Goal: Task Accomplishment & Management: Use online tool/utility

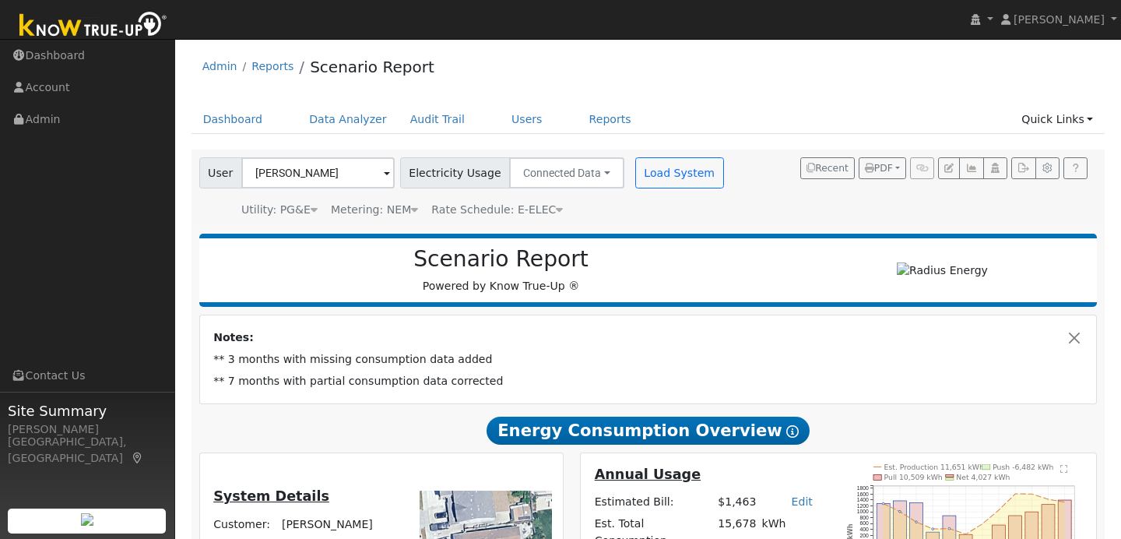
scroll to position [236, 0]
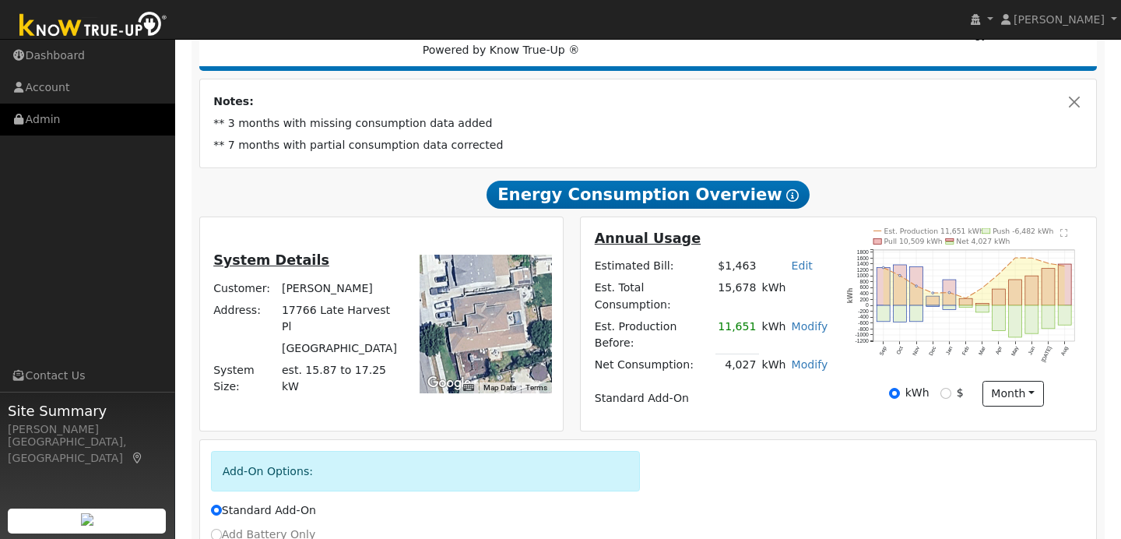
click at [90, 118] on link "Admin" at bounding box center [87, 120] width 175 height 32
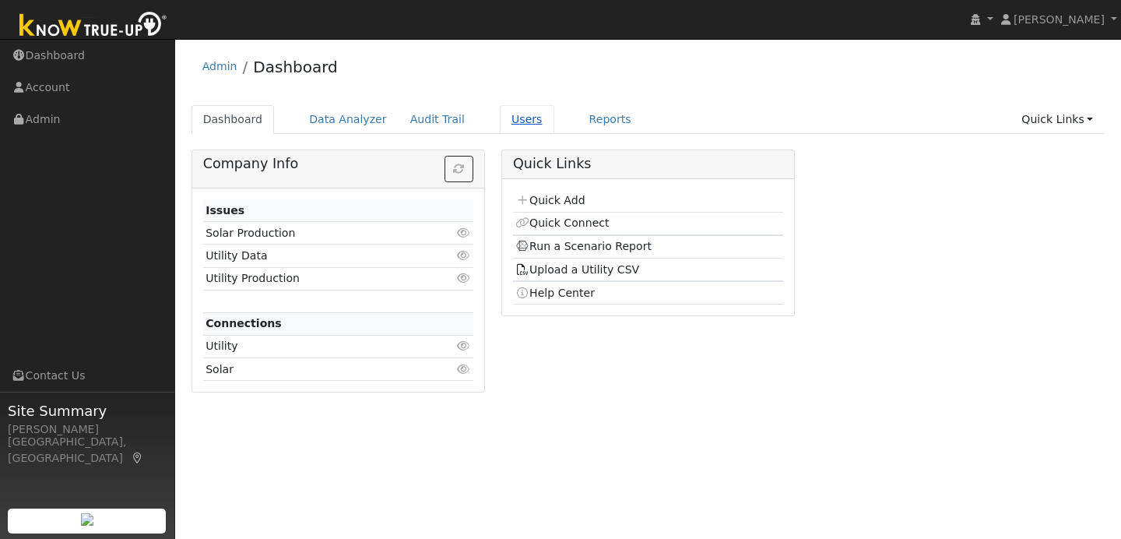
click at [500, 112] on link "Users" at bounding box center [527, 119] width 55 height 29
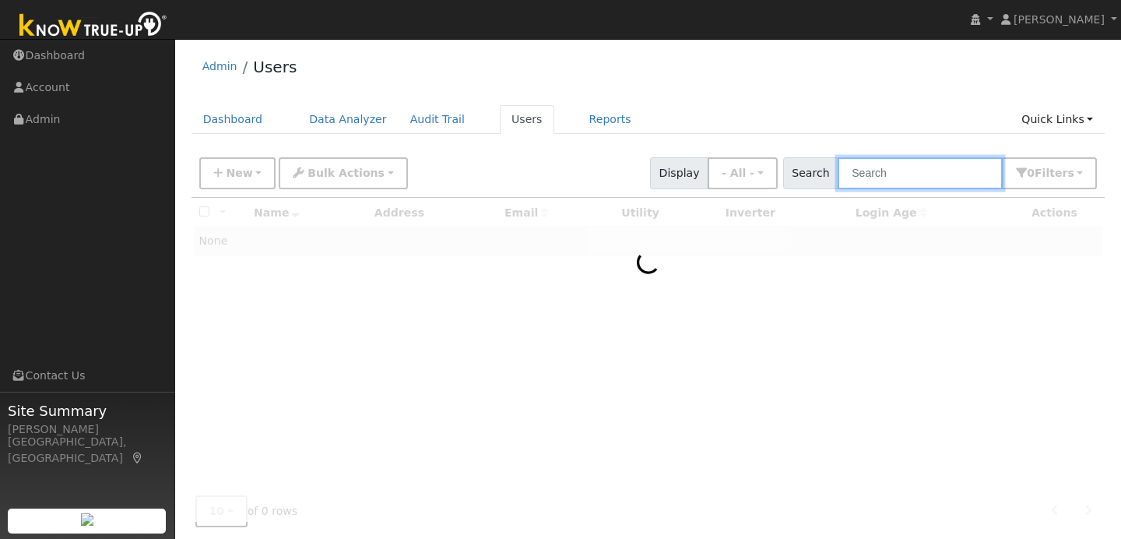
click at [888, 184] on input "text" at bounding box center [920, 173] width 165 height 32
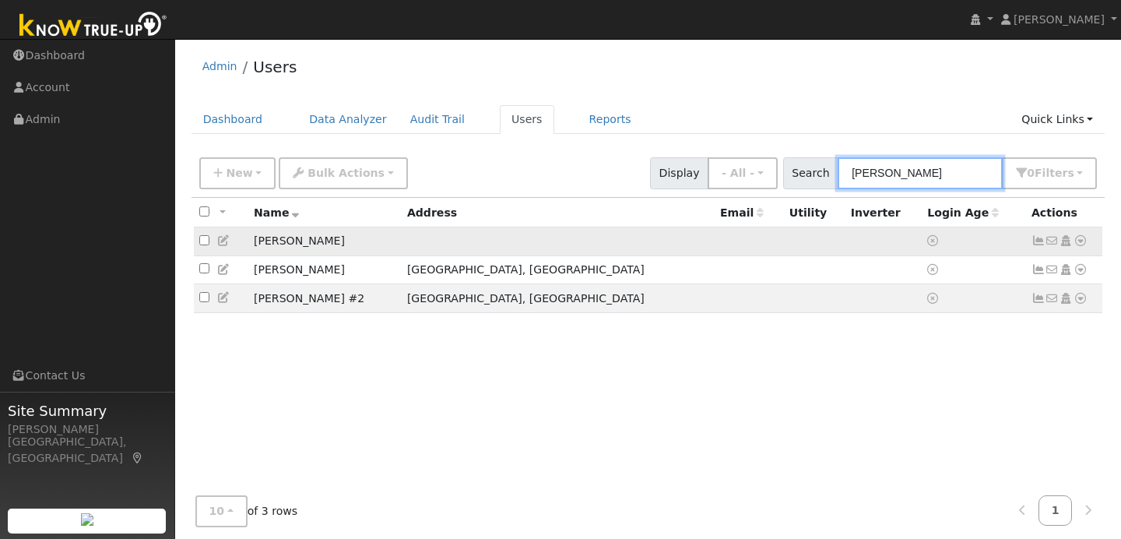
type input "frank"
click at [1075, 240] on icon at bounding box center [1081, 240] width 14 height 11
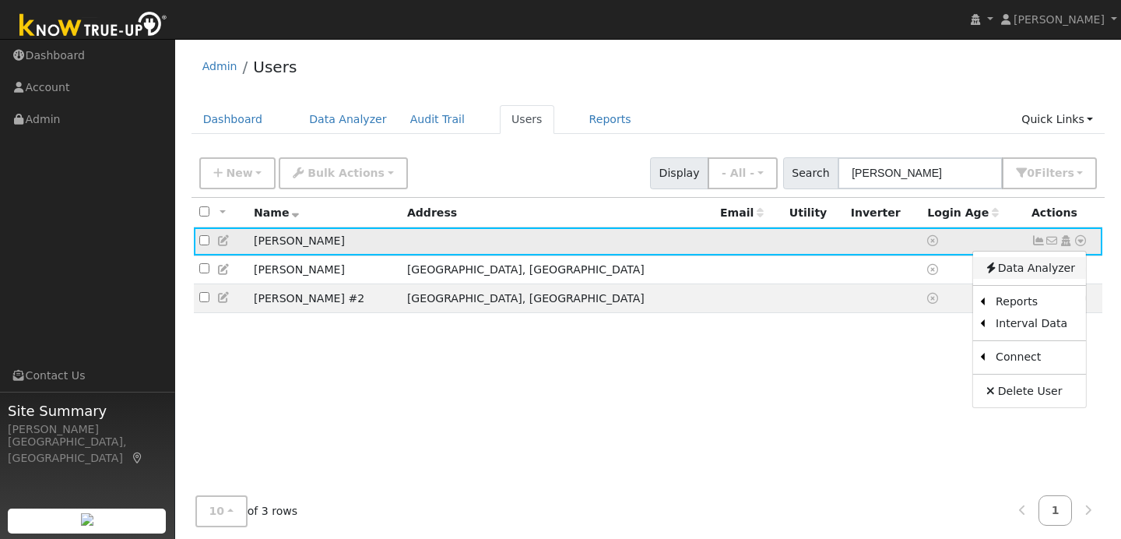
click at [1065, 266] on link "Data Analyzer" at bounding box center [1029, 268] width 113 height 22
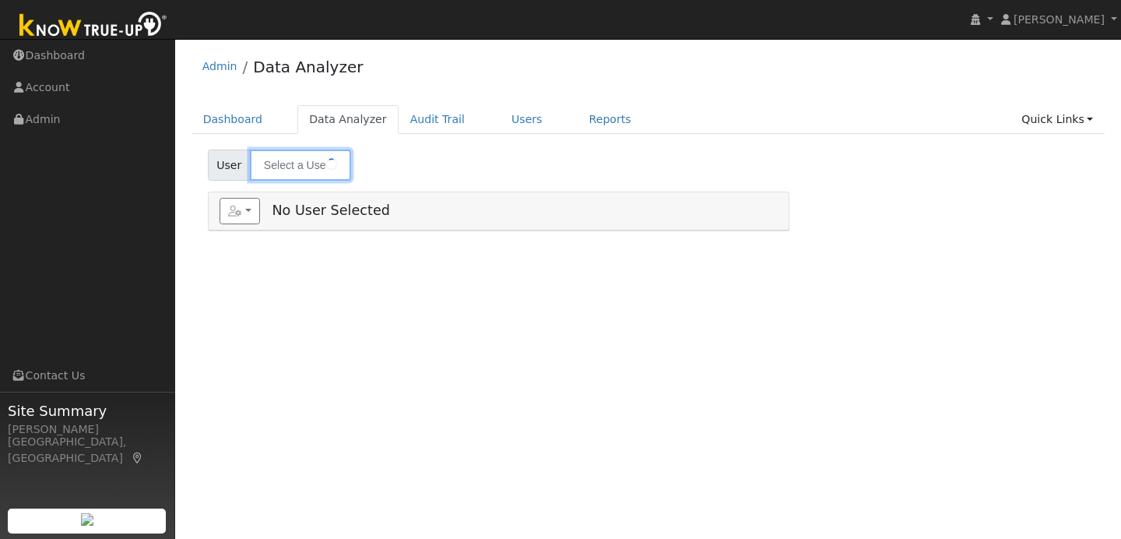
type input "Frank Crider"
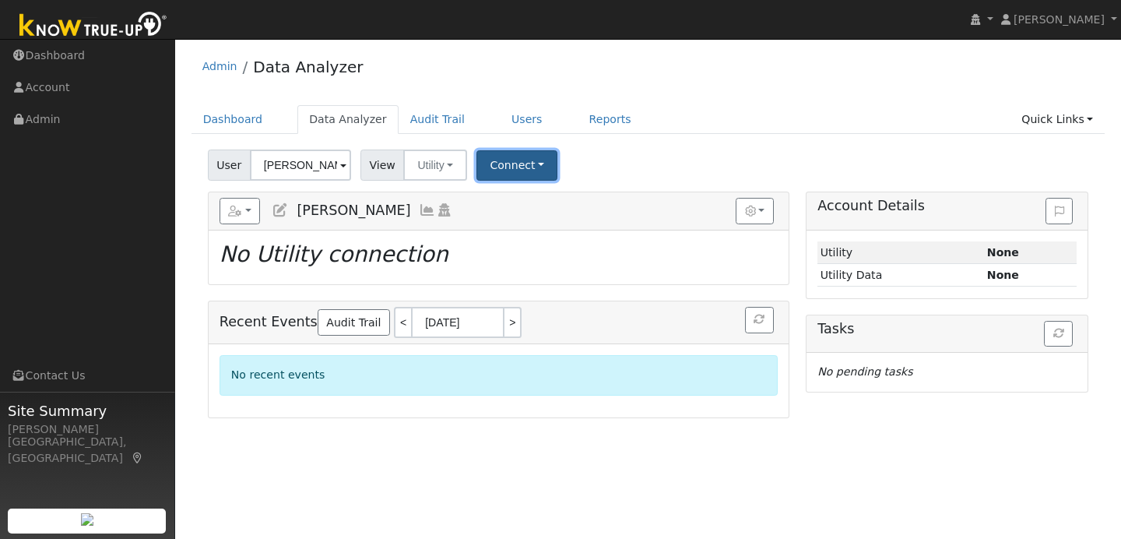
click at [535, 167] on button "Connect" at bounding box center [517, 165] width 81 height 30
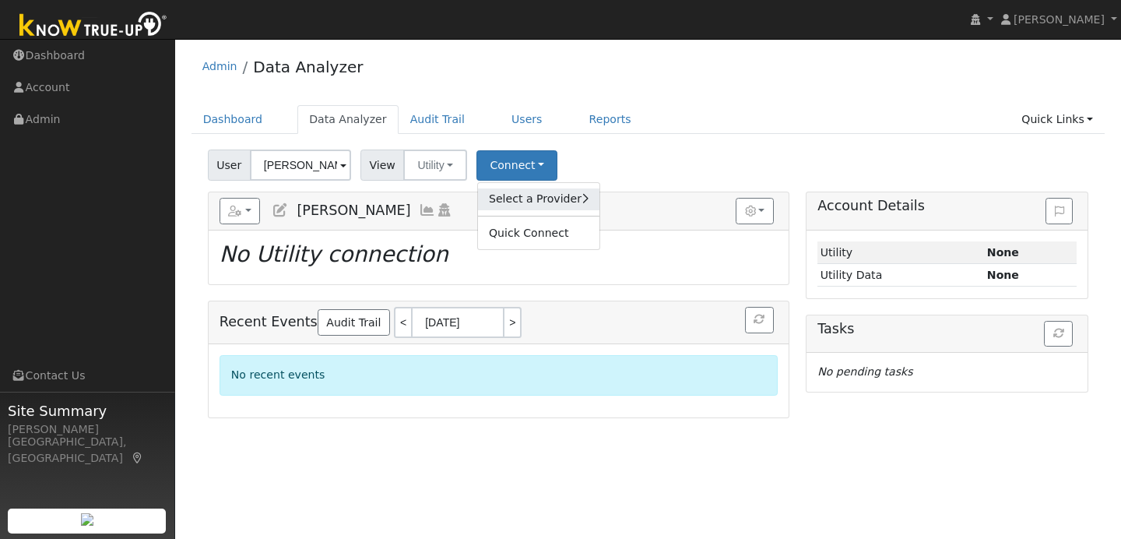
click at [514, 204] on link "Select a Provider" at bounding box center [538, 199] width 121 height 22
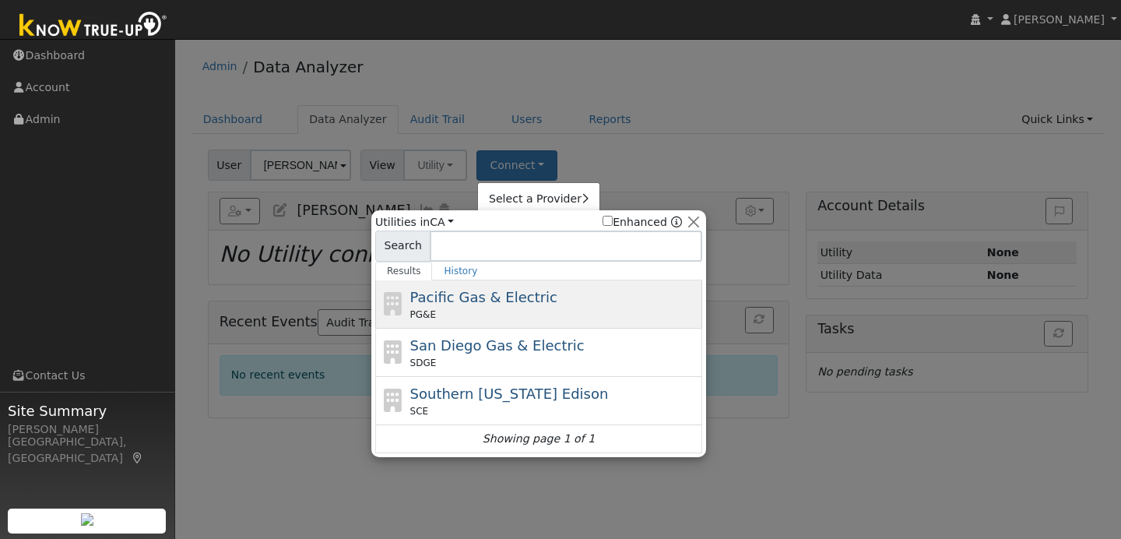
click at [530, 294] on span "Pacific Gas & Electric" at bounding box center [483, 297] width 147 height 16
